Goal: Book appointment/travel/reservation

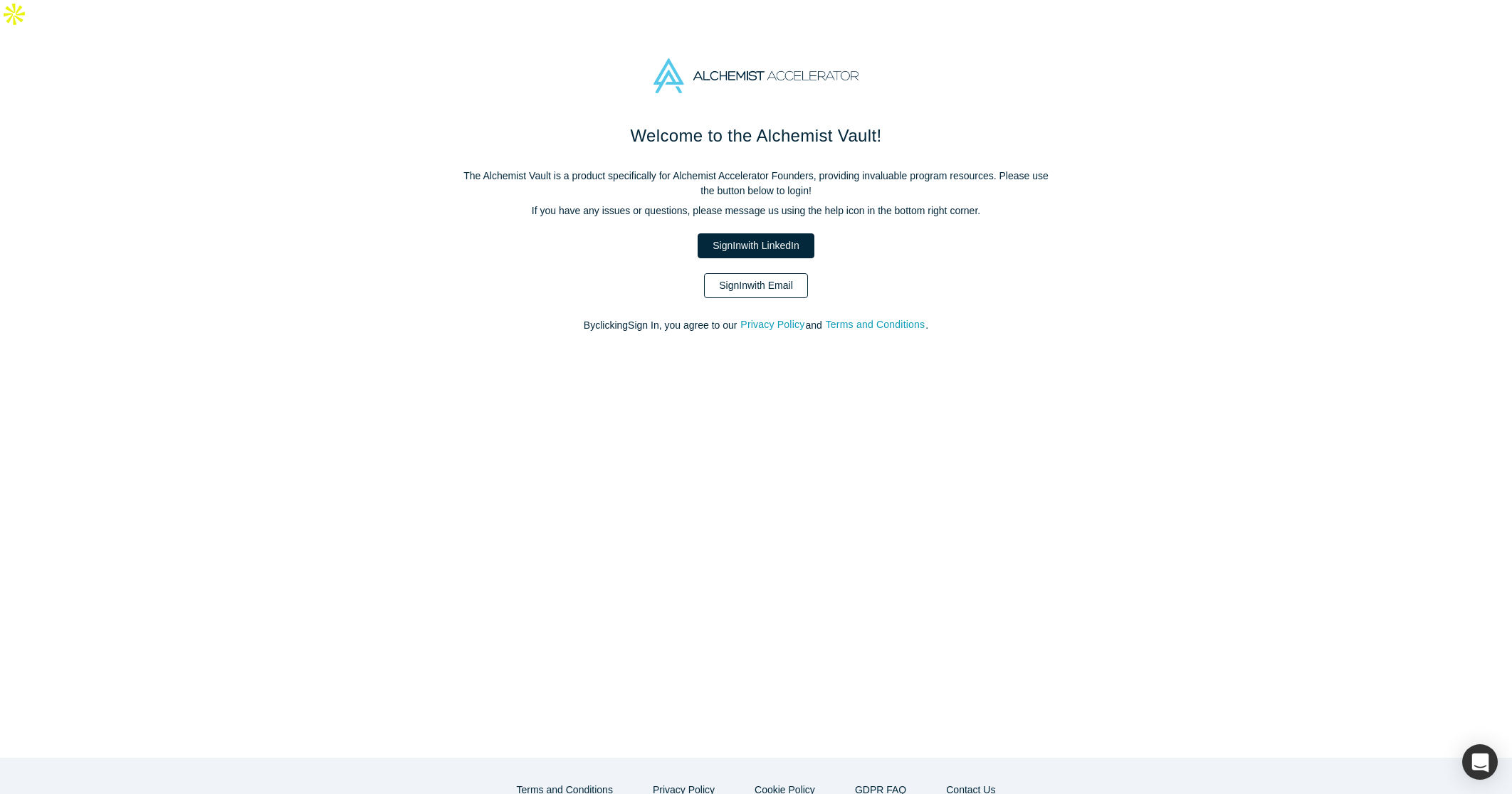
click at [760, 273] on link "Sign In with Email" at bounding box center [756, 285] width 104 height 25
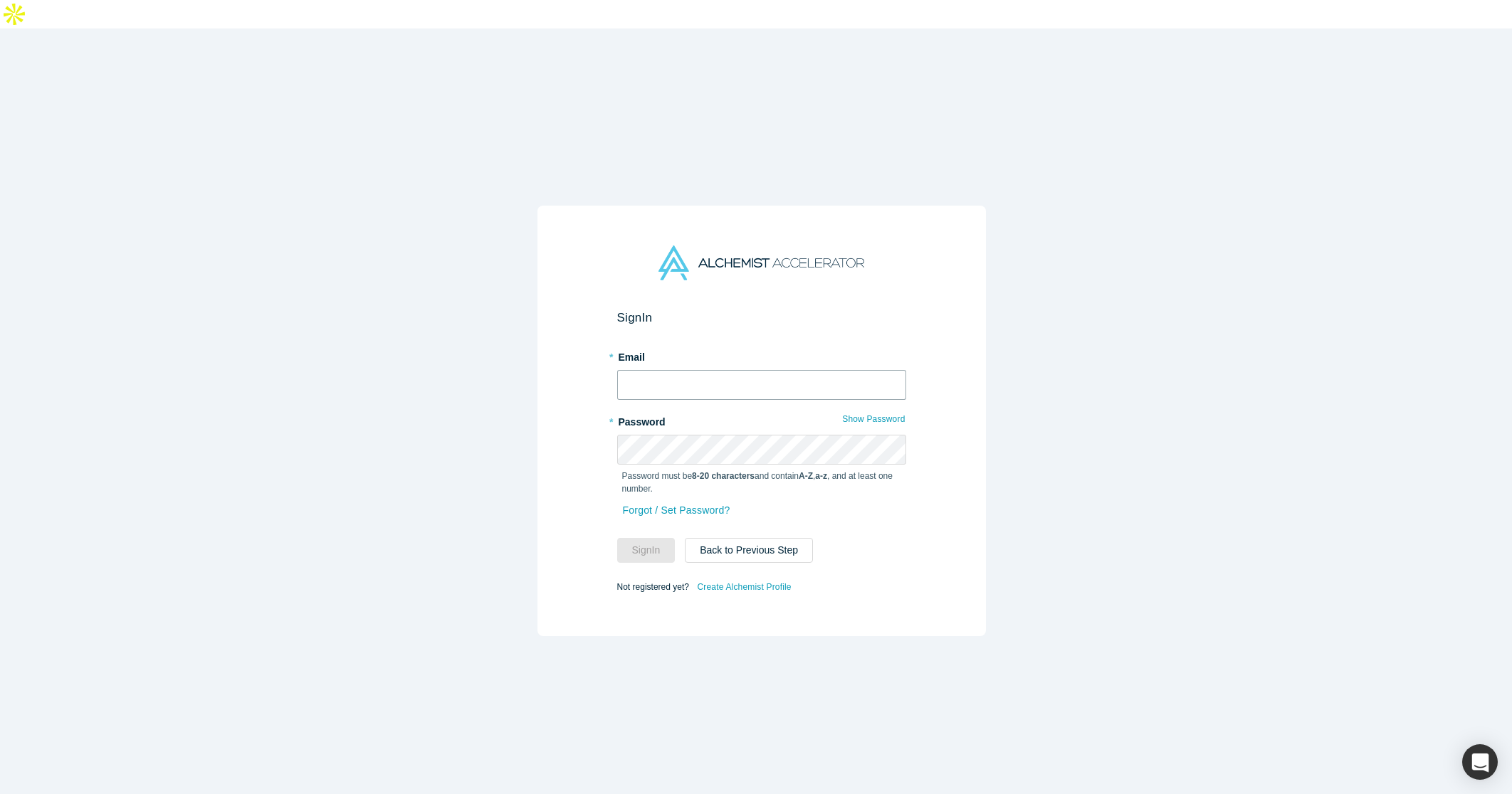
type input "anku.chahal@sellwizr.com"
click at [653, 538] on button "Sign In" at bounding box center [646, 550] width 58 height 25
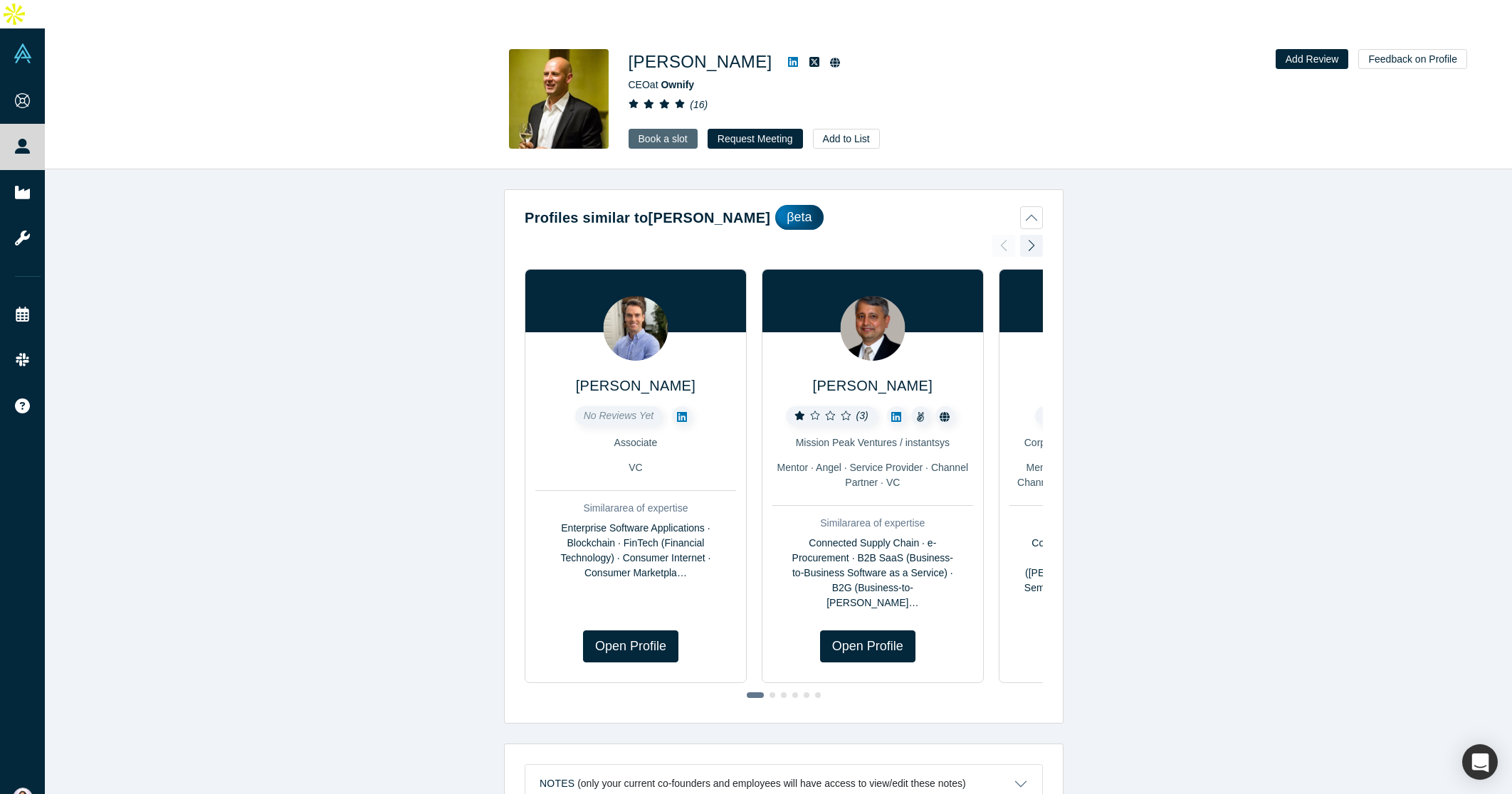
click at [663, 129] on link "Book a slot" at bounding box center [663, 139] width 69 height 20
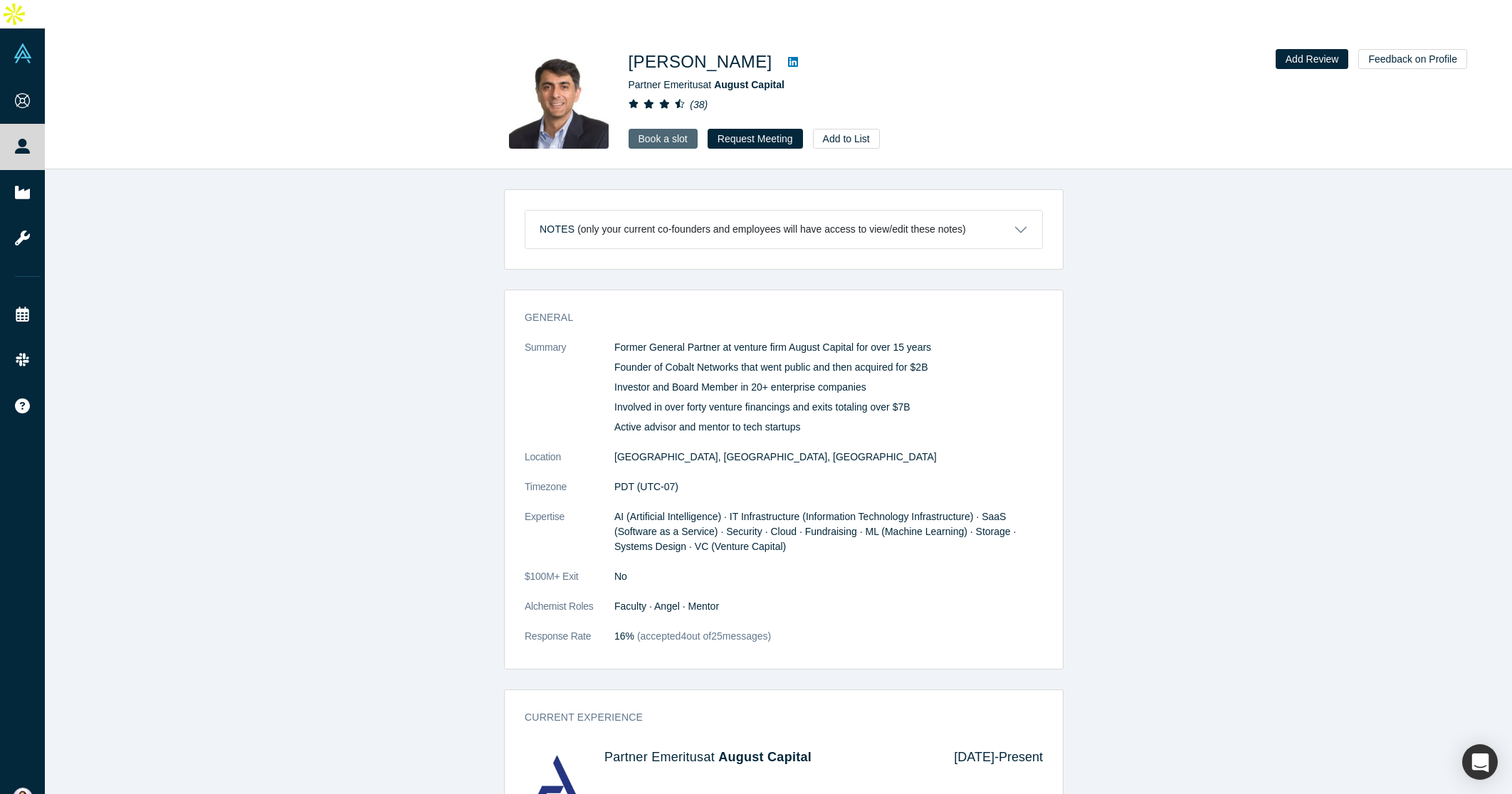
click at [643, 129] on link "Book a slot" at bounding box center [663, 139] width 69 height 20
